Goal: Task Accomplishment & Management: Manage account settings

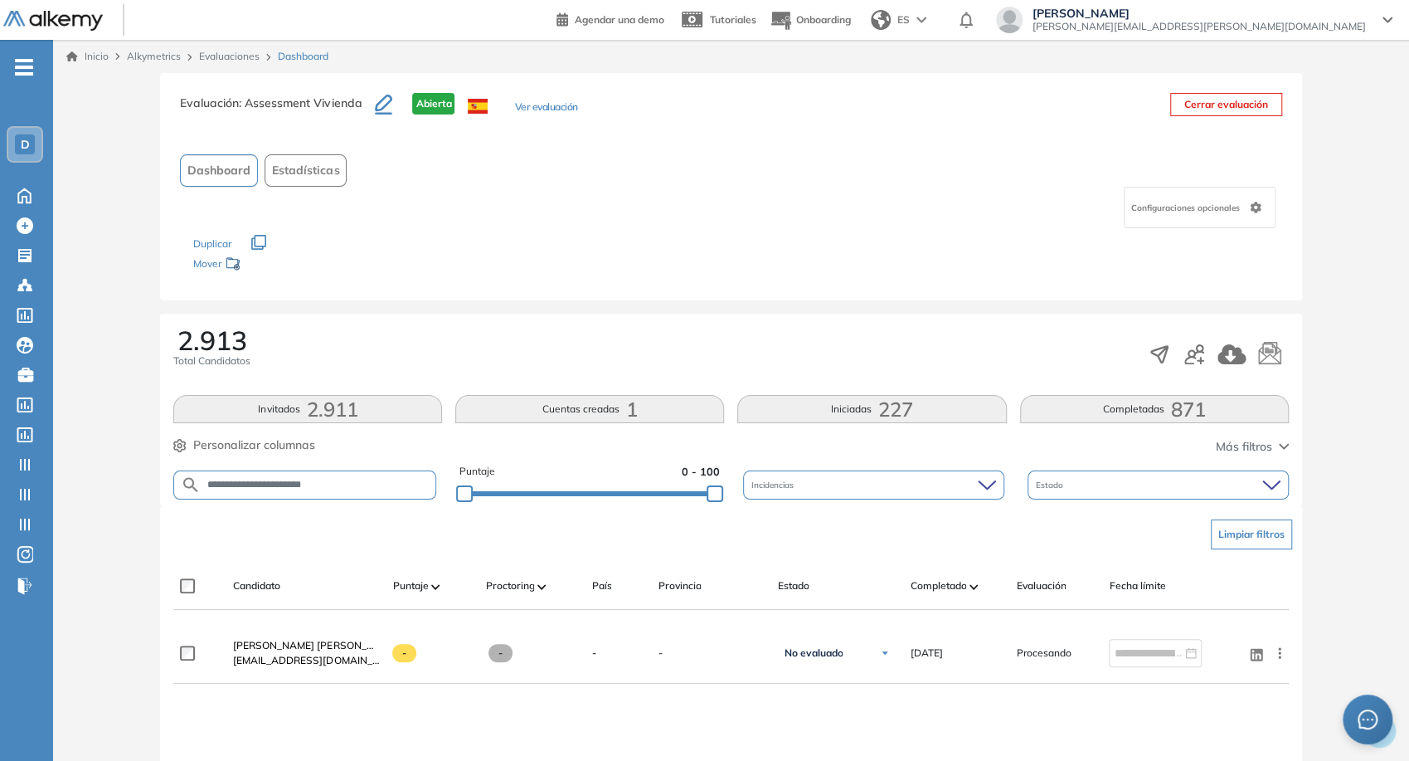
click at [1146, 501] on div "**********" at bounding box center [730, 485] width 1115 height 42
click at [1135, 486] on div "Estado" at bounding box center [1158, 484] width 261 height 29
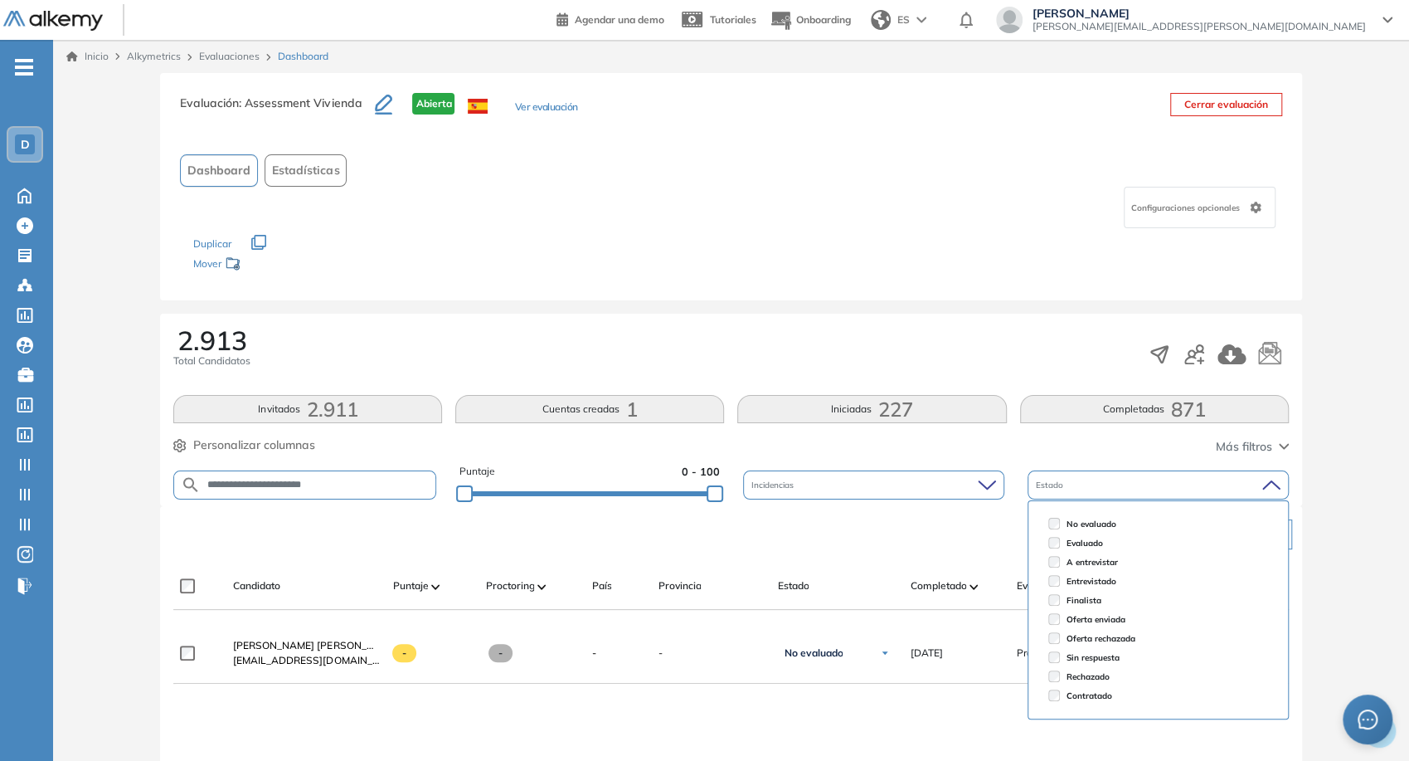
click at [1135, 486] on div "Estado" at bounding box center [1158, 484] width 261 height 29
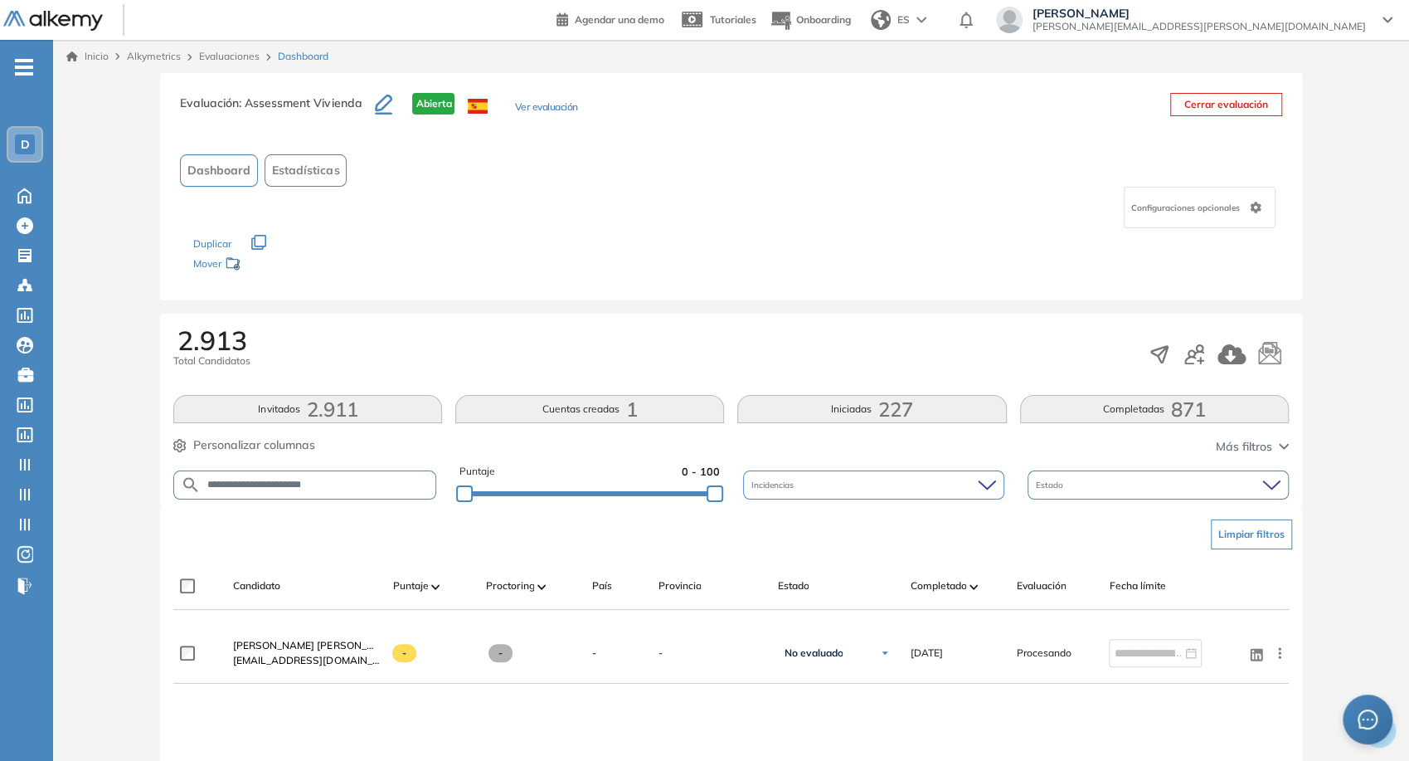
click at [1289, 21] on span "[PERSON_NAME][EMAIL_ADDRESS][PERSON_NAME][DOMAIN_NAME]" at bounding box center [1199, 26] width 333 height 13
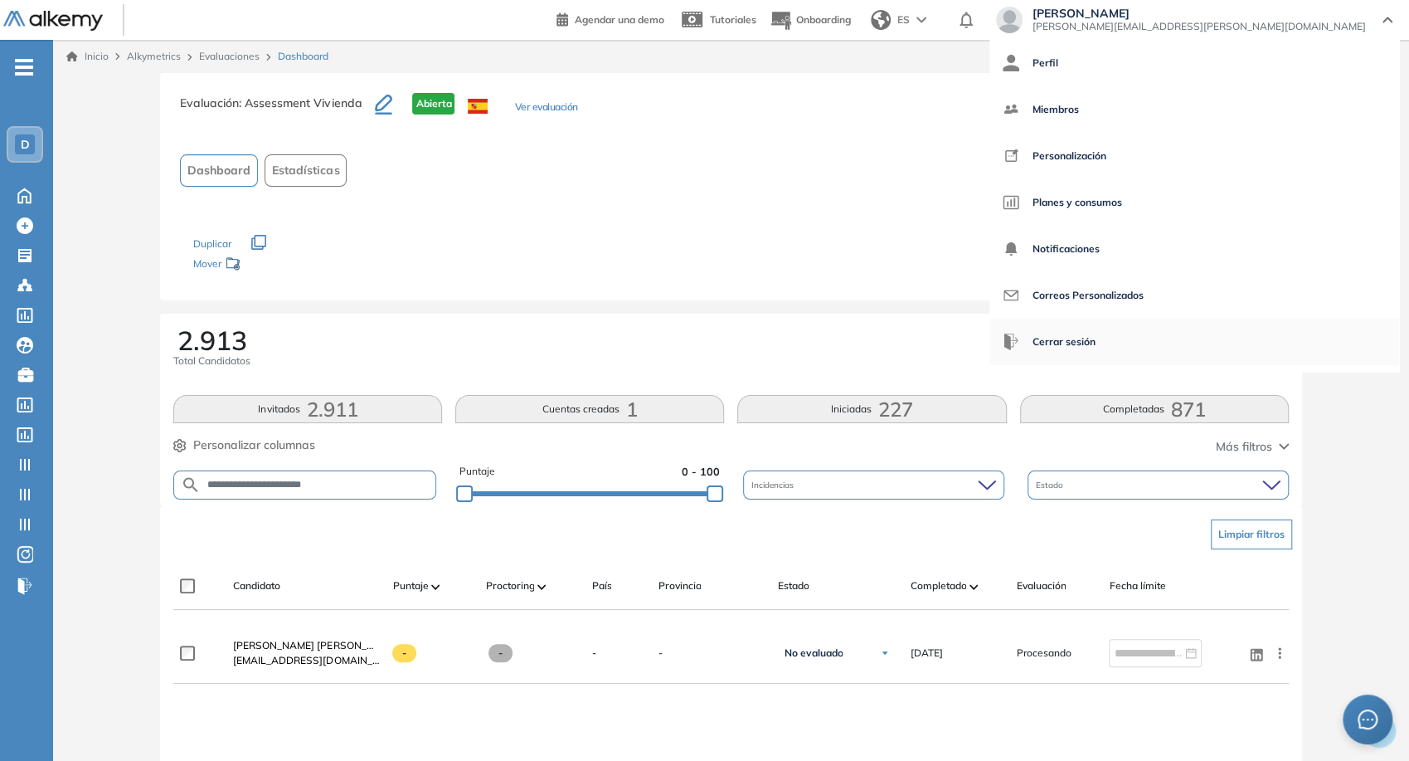
click at [1096, 333] on span "Cerrar sesión" at bounding box center [1064, 342] width 63 height 40
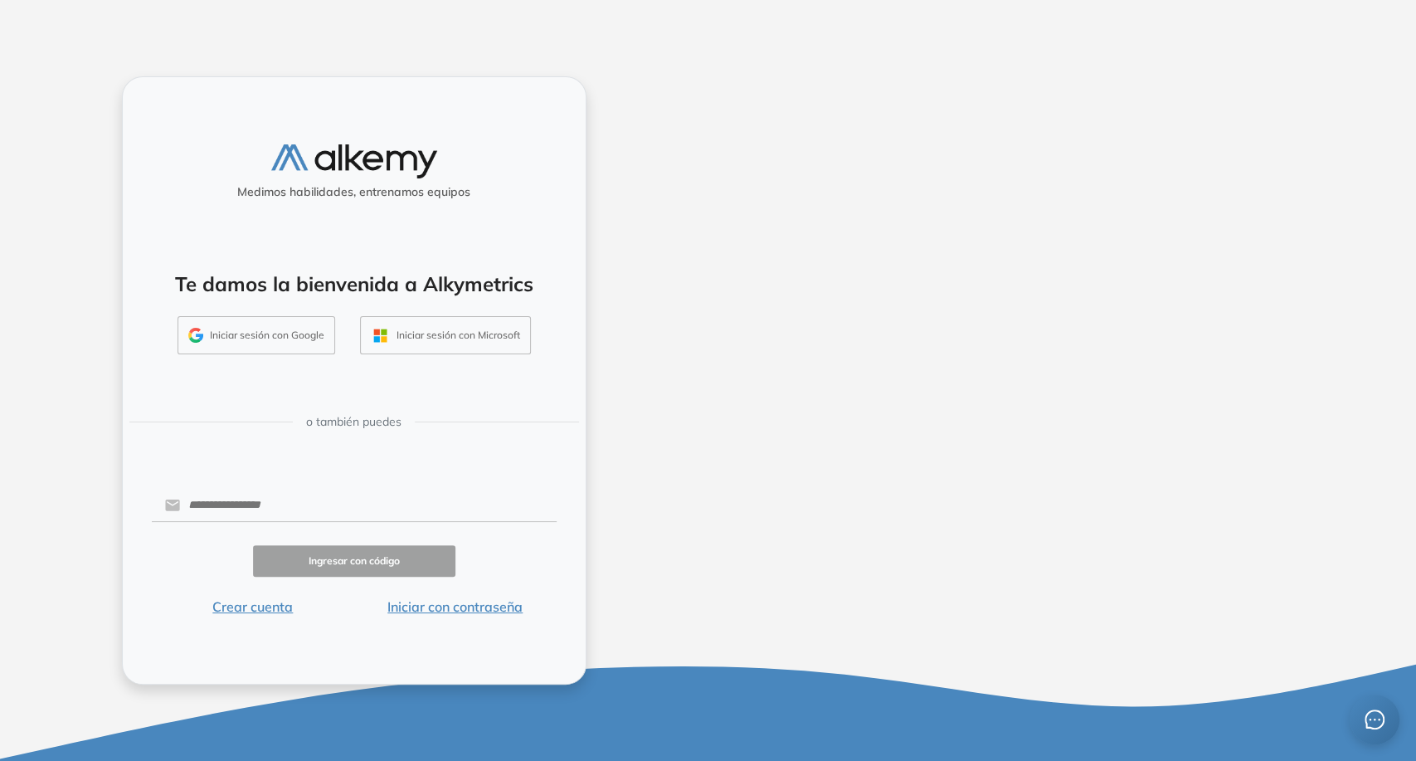
click at [344, 340] on div "Iniciar sesión con Google" at bounding box center [256, 335] width 183 height 38
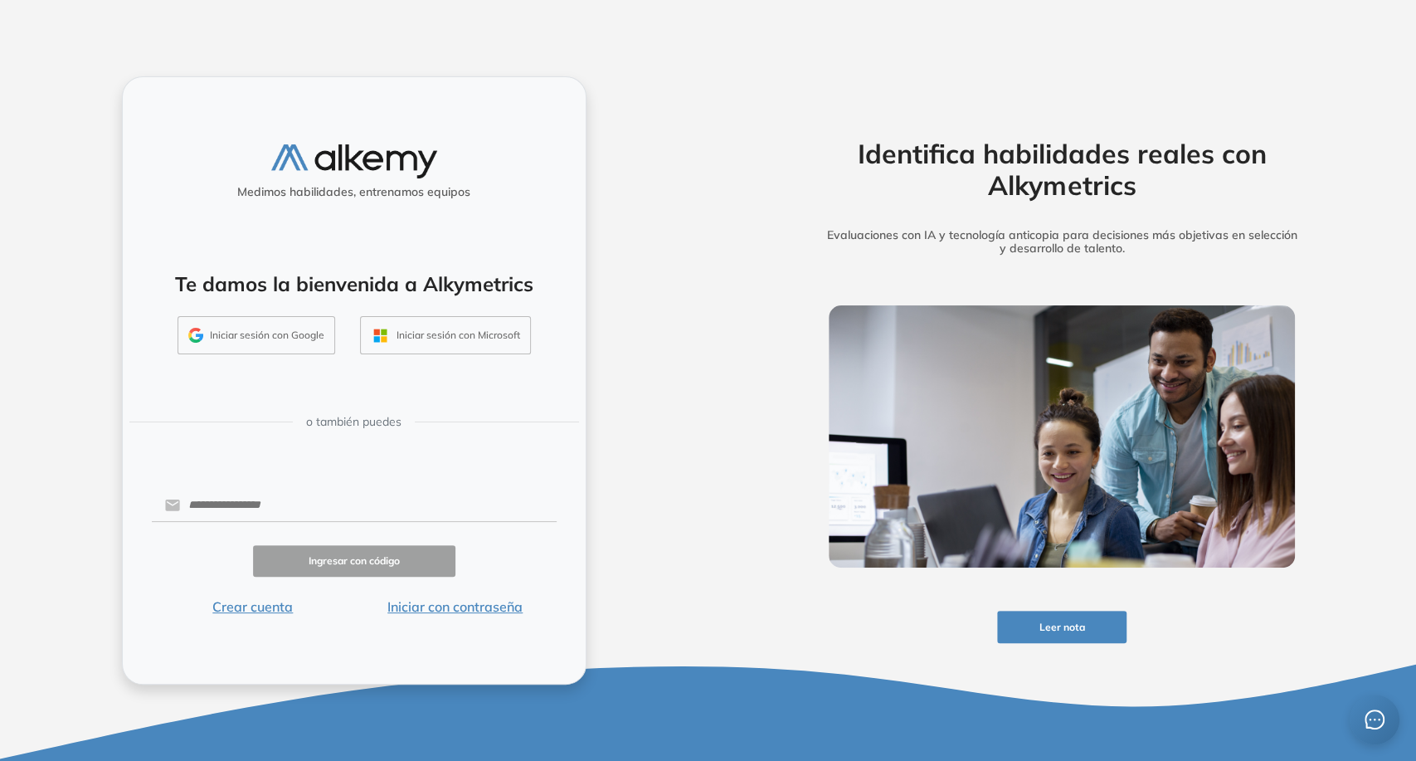
click at [303, 330] on button "Iniciar sesión con Google" at bounding box center [257, 335] width 158 height 38
